Goal: Task Accomplishment & Management: Use online tool/utility

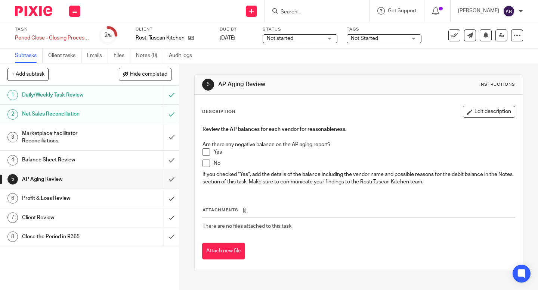
click at [208, 152] on span at bounding box center [205, 152] width 7 height 7
click at [167, 176] on input "submit" at bounding box center [89, 179] width 179 height 19
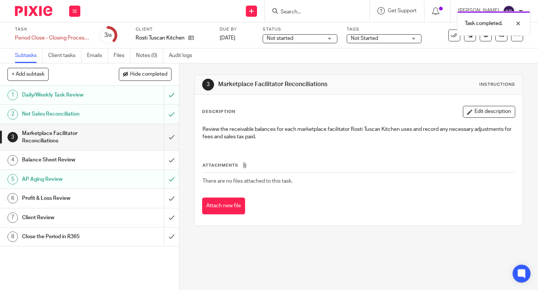
click at [82, 200] on h1 "Profit & Loss Review" at bounding box center [67, 198] width 90 height 11
